Goal: Find specific page/section: Find specific page/section

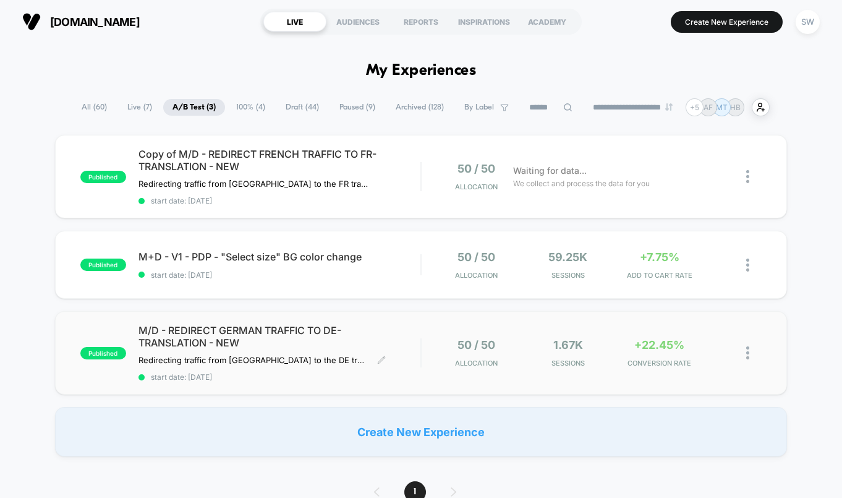
click at [404, 343] on span "M/D - REDIRECT GERMAN TRAFFIC TO DE-TRANSLATION - NEW" at bounding box center [279, 336] width 283 height 25
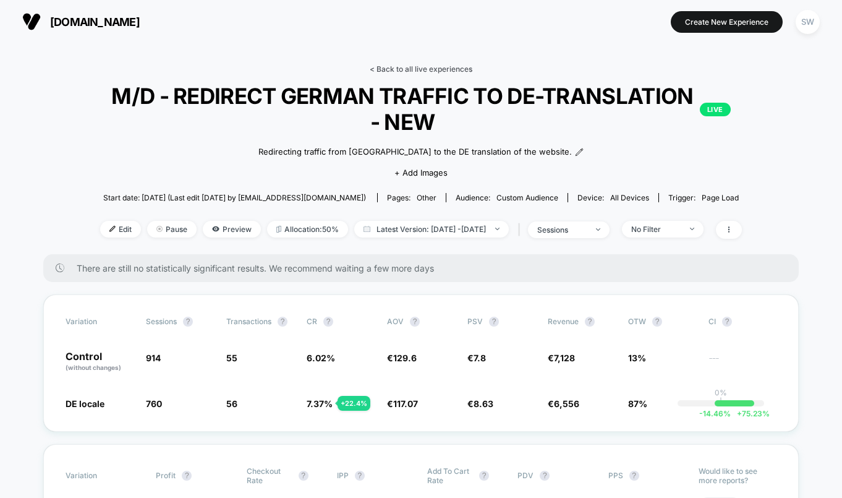
click at [442, 69] on link "< Back to all live experiences" at bounding box center [421, 68] width 103 height 9
